Goal: Communication & Community: Answer question/provide support

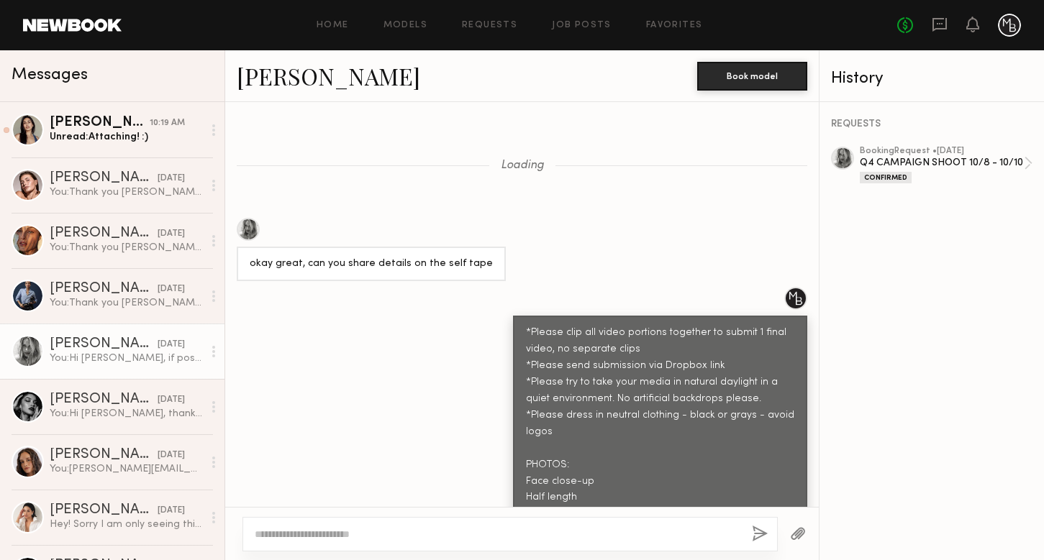
scroll to position [1657, 0]
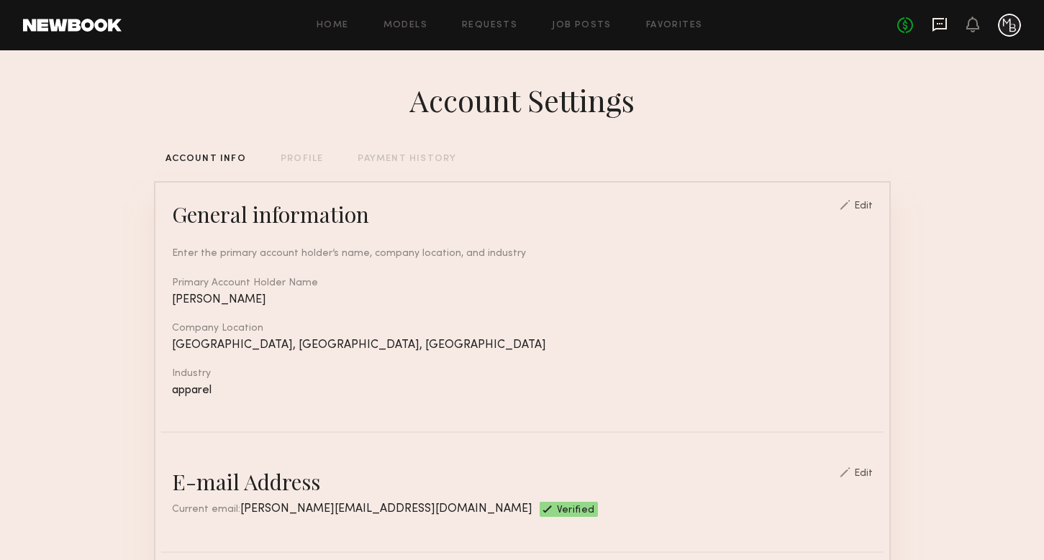
click at [934, 24] on icon at bounding box center [939, 25] width 16 height 16
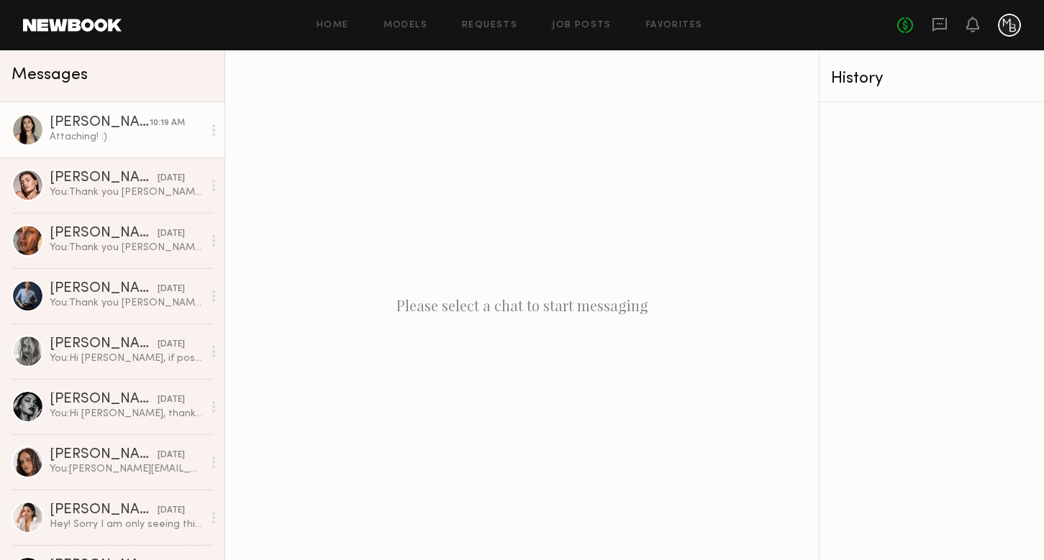
click at [153, 119] on div "10:19 AM" at bounding box center [167, 124] width 35 height 14
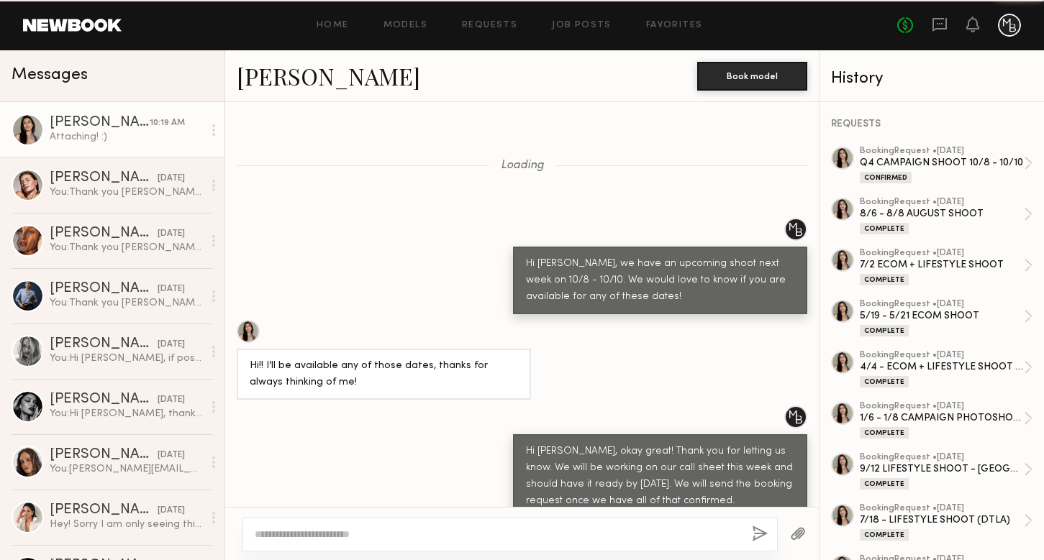
scroll to position [906, 0]
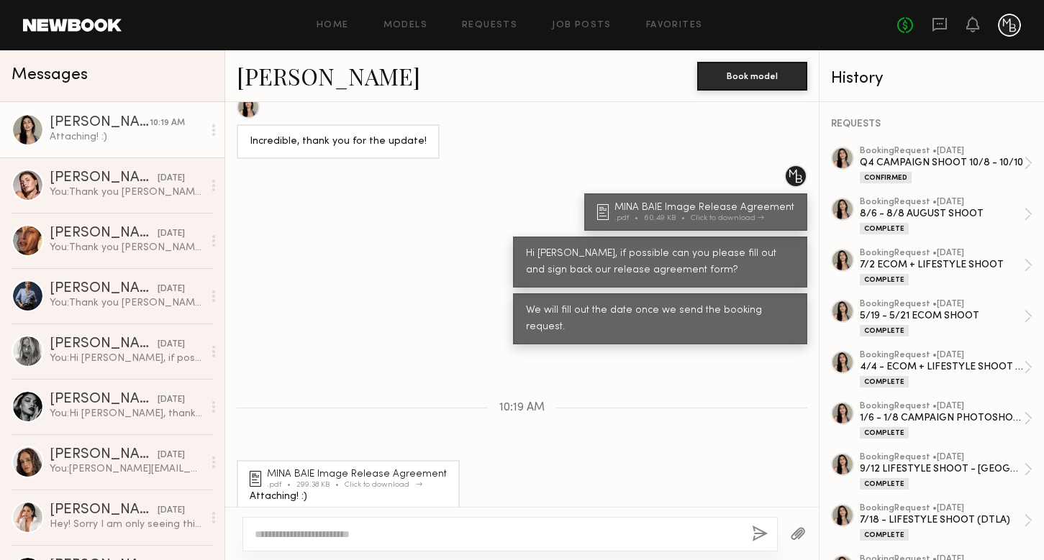
click at [337, 470] on div "MINA BAIE Image Release Agreement" at bounding box center [359, 475] width 184 height 10
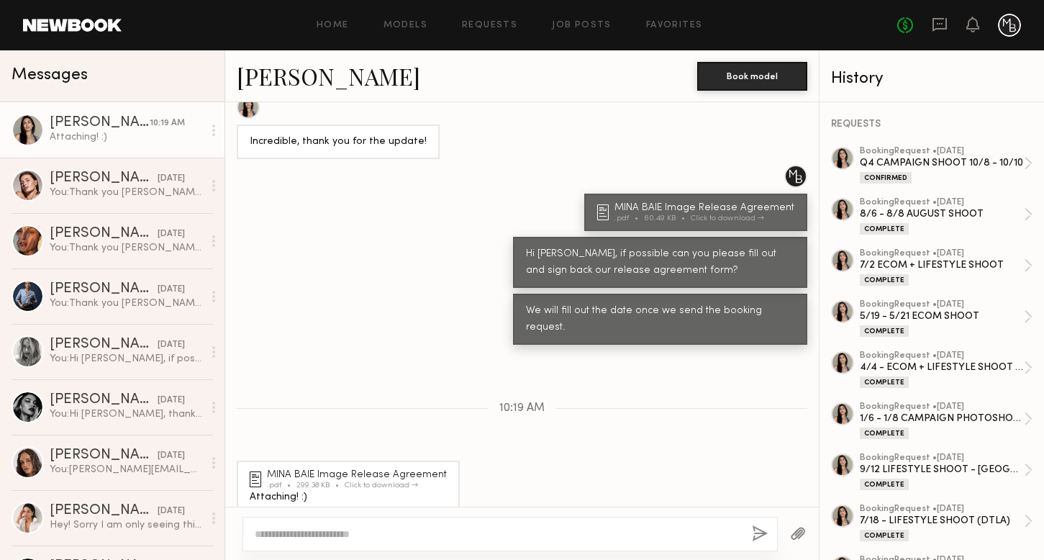
click at [305, 526] on textarea at bounding box center [497, 533] width 485 height 14
click at [296, 524] on div at bounding box center [509, 533] width 535 height 35
click at [296, 523] on div at bounding box center [509, 533] width 535 height 35
click at [293, 537] on textarea at bounding box center [497, 533] width 485 height 14
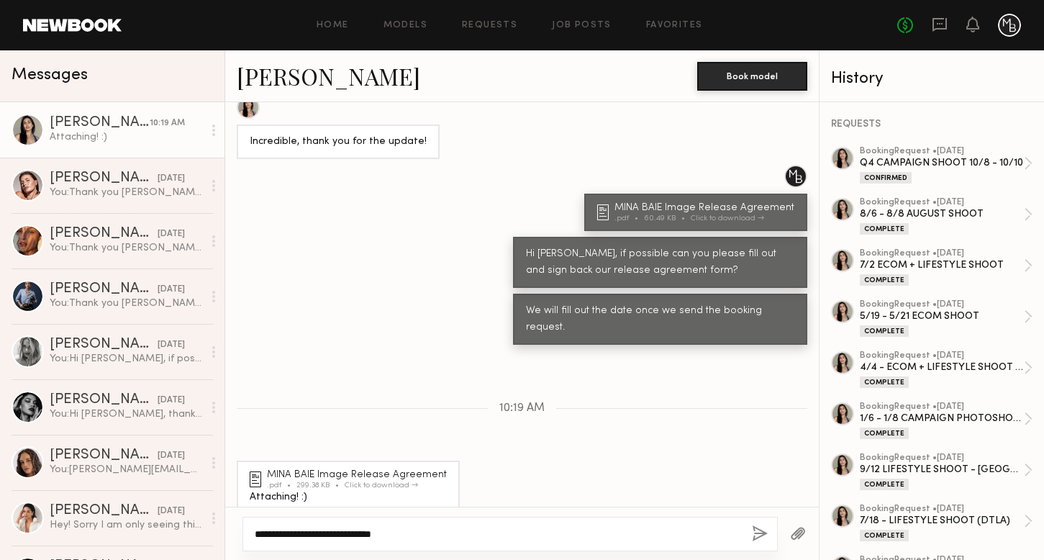
type textarea "**********"
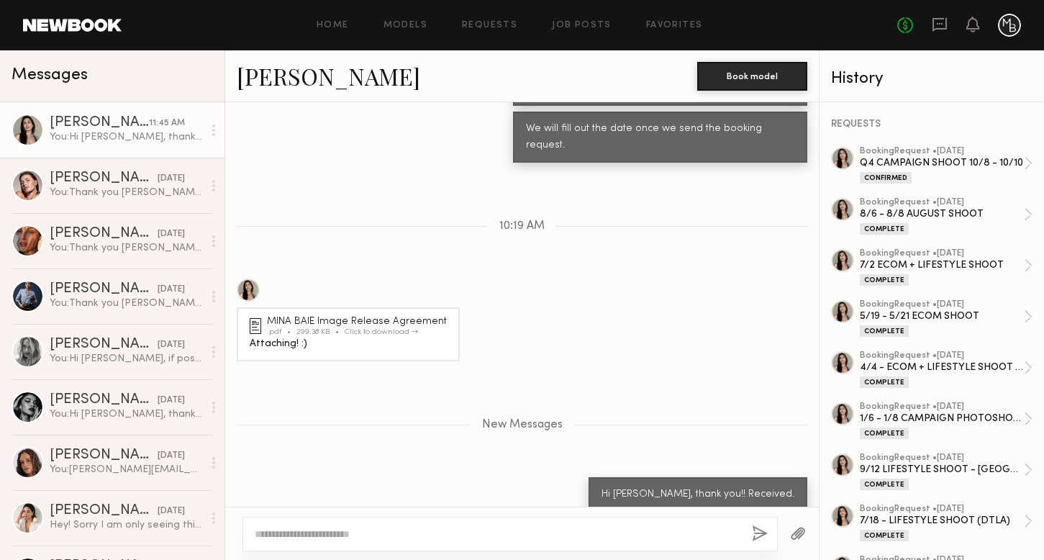
click at [544, 243] on div "Loading Hi Sharon, we have an upcoming shoot next week on 10/8 - 10/10. We woul…" at bounding box center [521, 304] width 593 height 404
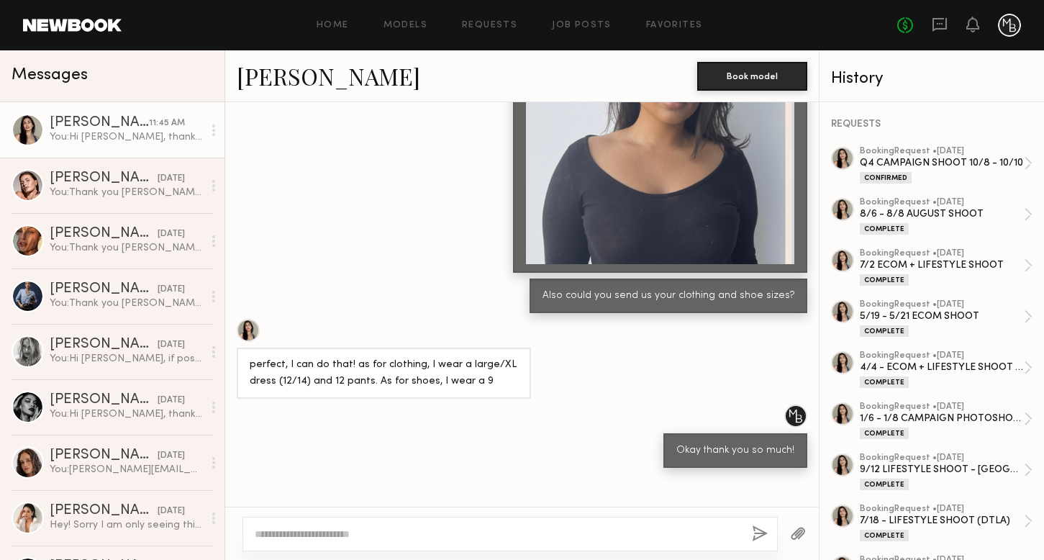
scroll to position [25323, 0]
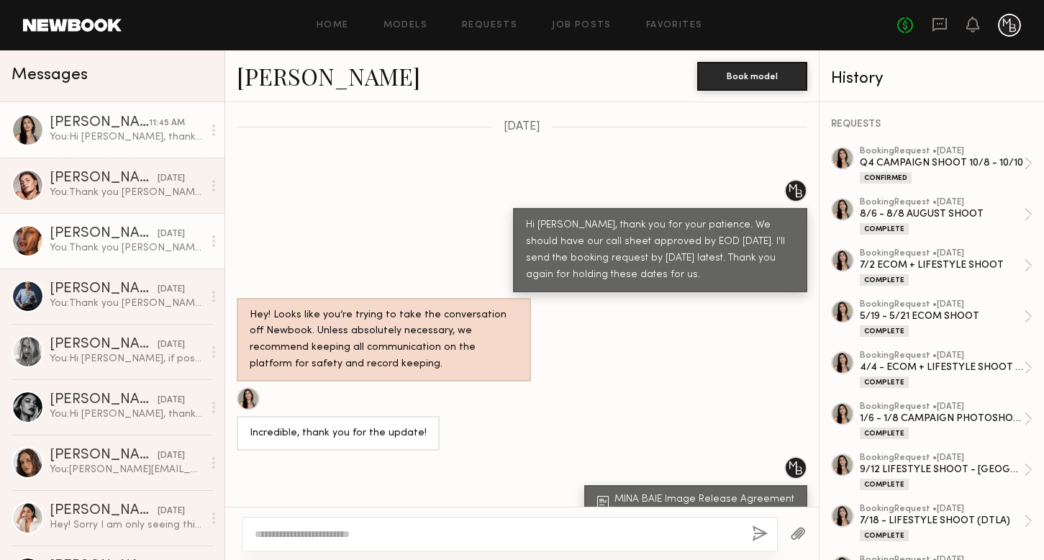
click at [100, 242] on div "You: Thank you Nicole!" at bounding box center [126, 248] width 153 height 14
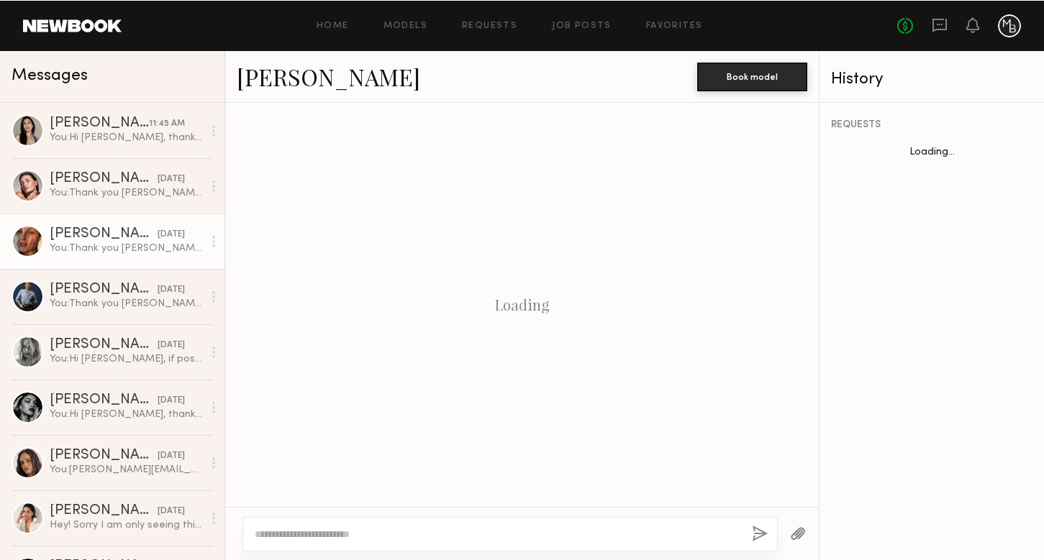
scroll to position [872, 0]
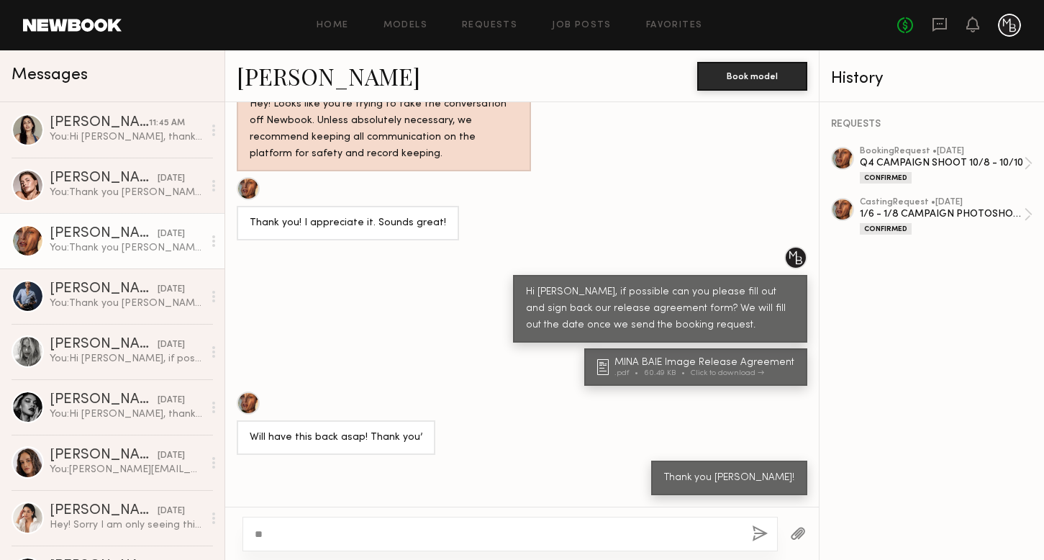
type textarea "*"
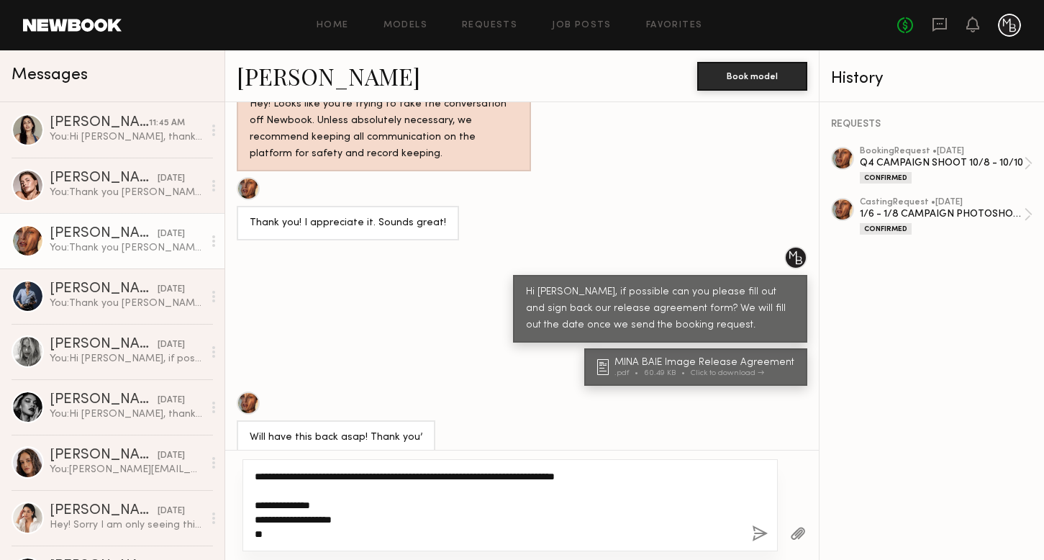
click at [275, 507] on textarea "**********" at bounding box center [497, 505] width 485 height 72
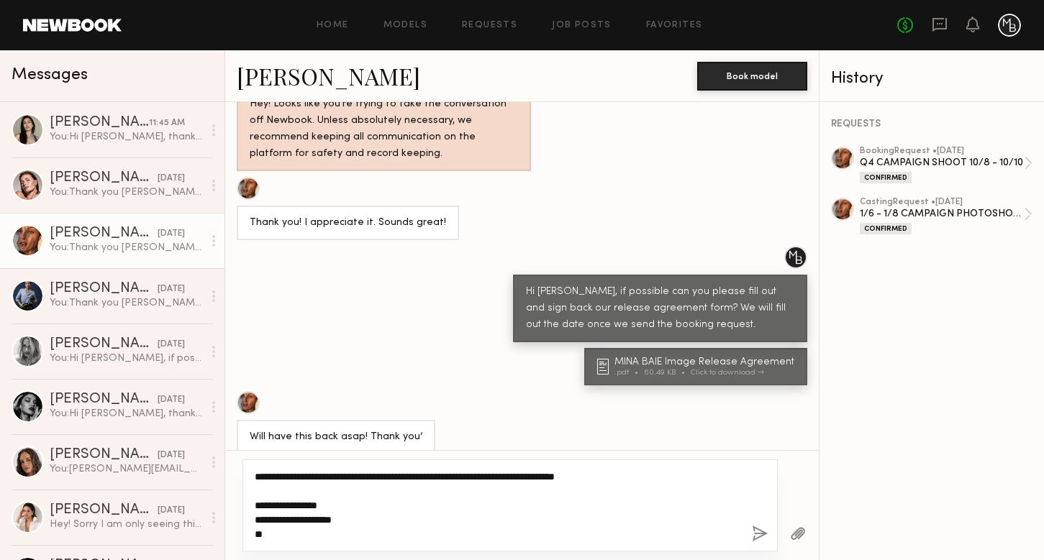
type textarea "**********"
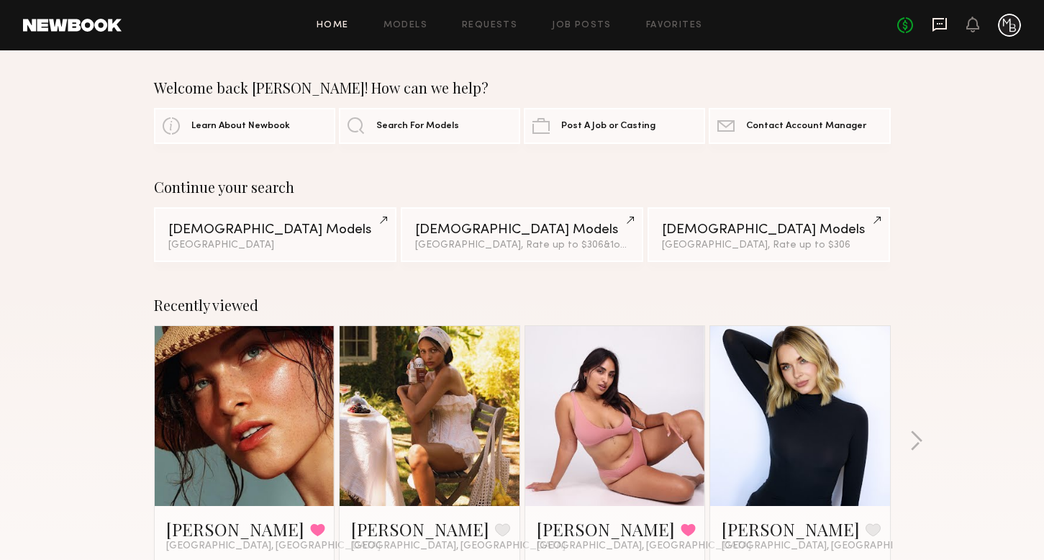
click at [933, 17] on icon at bounding box center [939, 25] width 16 height 16
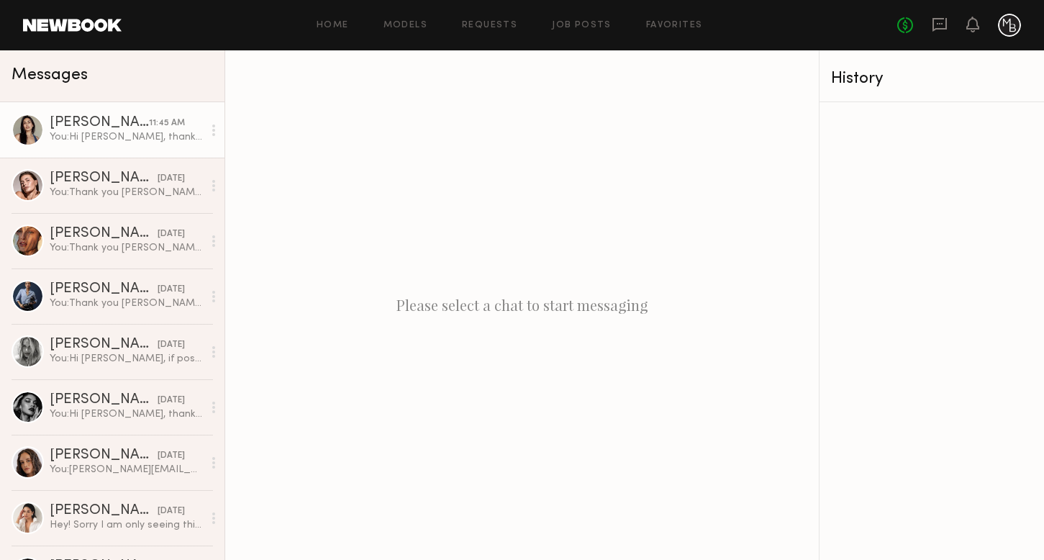
click at [163, 127] on div "11:45 AM" at bounding box center [167, 124] width 36 height 14
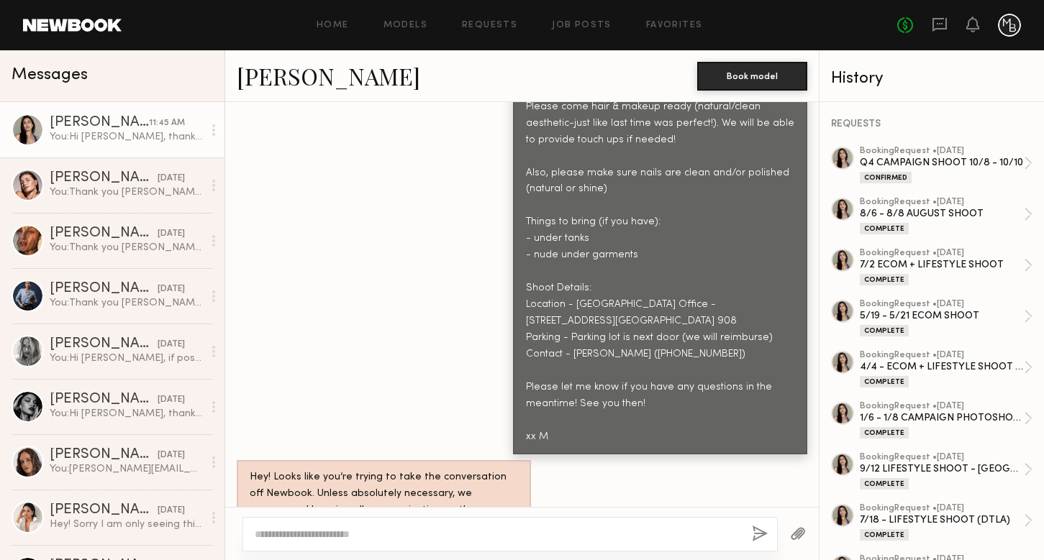
scroll to position [471, 0]
